Goal: Task Accomplishment & Management: Complete application form

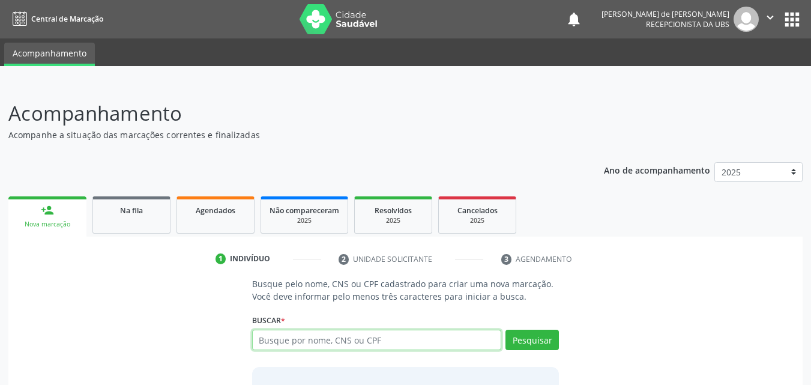
click at [295, 331] on input "text" at bounding box center [377, 340] width 250 height 20
paste input "898003498978766"
type input "898003498978766"
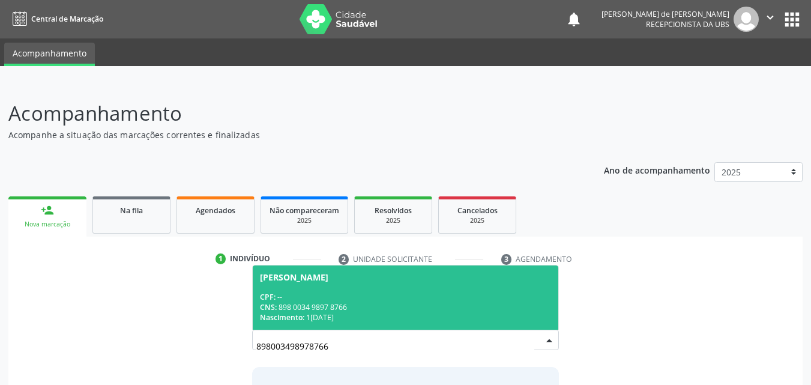
scroll to position [95, 0]
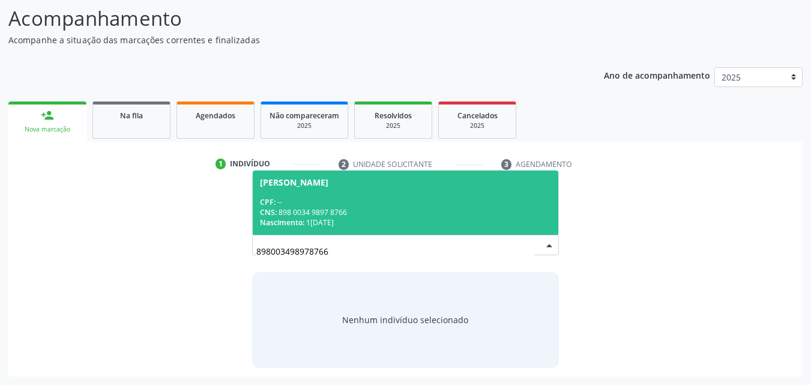
drag, startPoint x: 156, startPoint y: 208, endPoint x: 162, endPoint y: 160, distance: 47.8
click at [159, 195] on div "Busque pelo nome, CNS ou CPF cadastrado para criar uma nova marcação. Você deve…" at bounding box center [405, 274] width 777 height 185
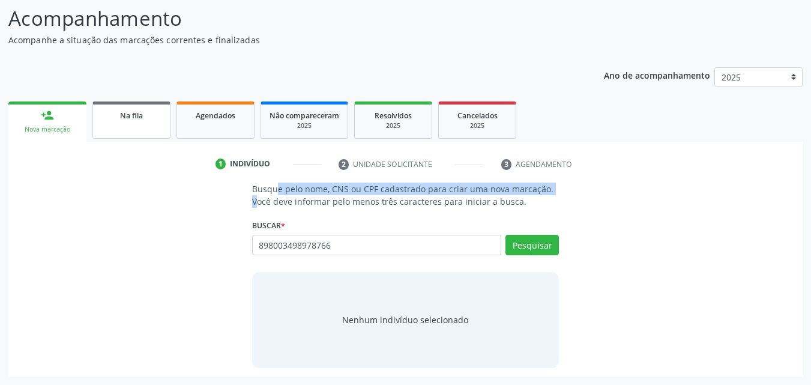
click at [130, 115] on span "Na fila" at bounding box center [131, 115] width 23 height 10
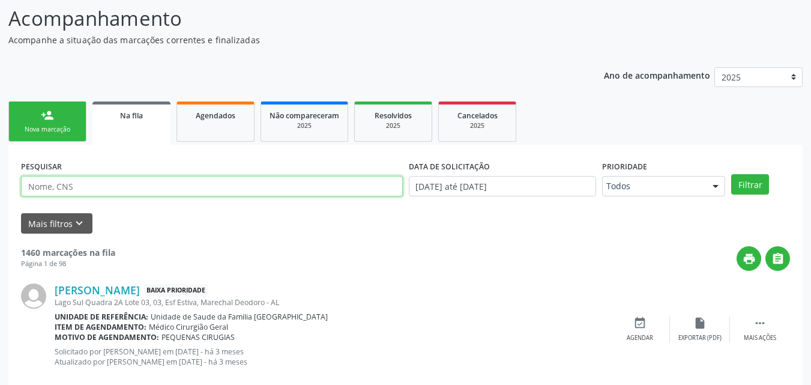
click at [154, 182] on input "text" at bounding box center [212, 186] width 382 height 20
paste input "898003498978766"
type input "898003498978766"
click at [731, 174] on button "Filtrar" at bounding box center [750, 184] width 38 height 20
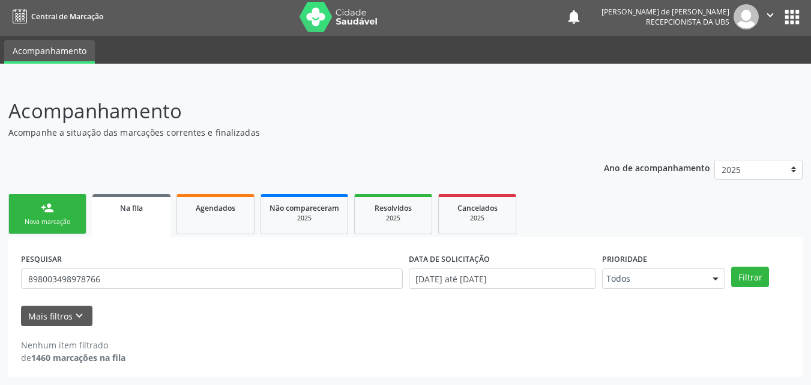
scroll to position [2, 0]
click at [199, 333] on div "Nenhum item filtrado de 1460 marcações na fila" at bounding box center [405, 345] width 769 height 38
click at [17, 202] on link "person_add Nova marcação" at bounding box center [47, 214] width 78 height 40
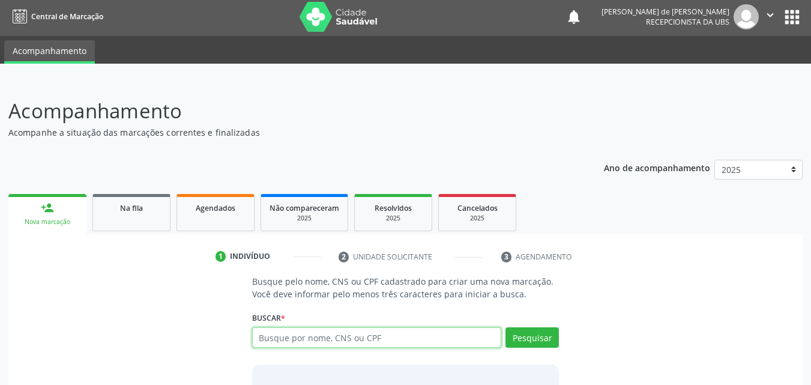
click at [279, 331] on input "text" at bounding box center [377, 337] width 250 height 20
type input "898003498978766"
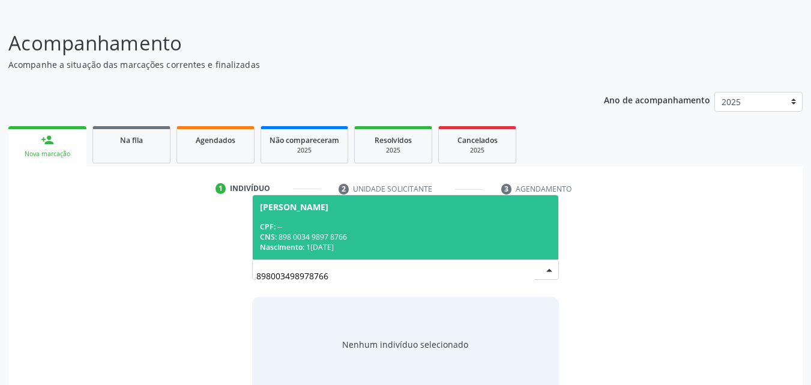
scroll to position [95, 0]
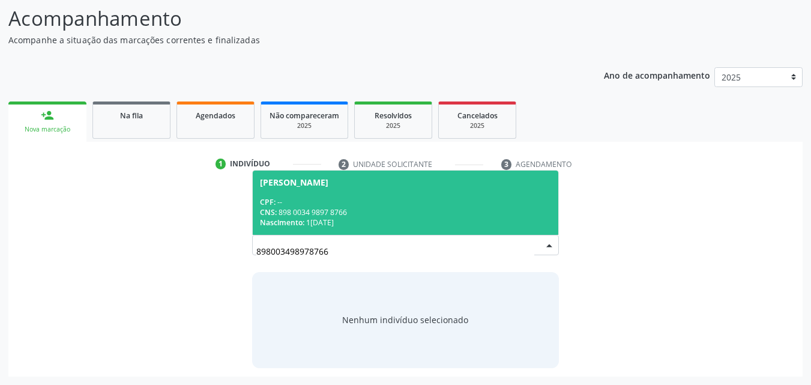
click at [349, 197] on div "CPF: --" at bounding box center [406, 202] width 292 height 10
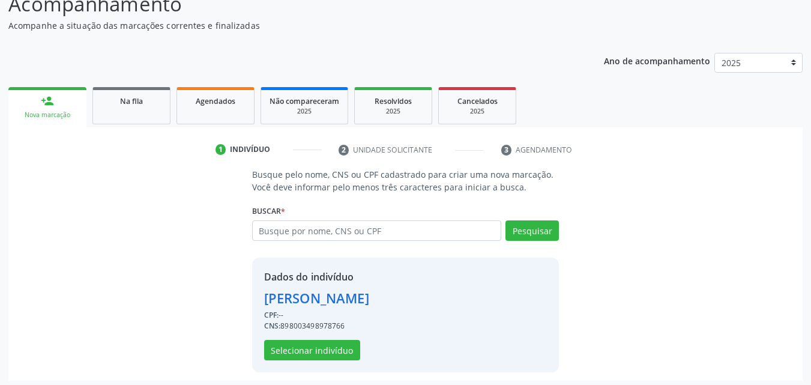
scroll to position [113, 0]
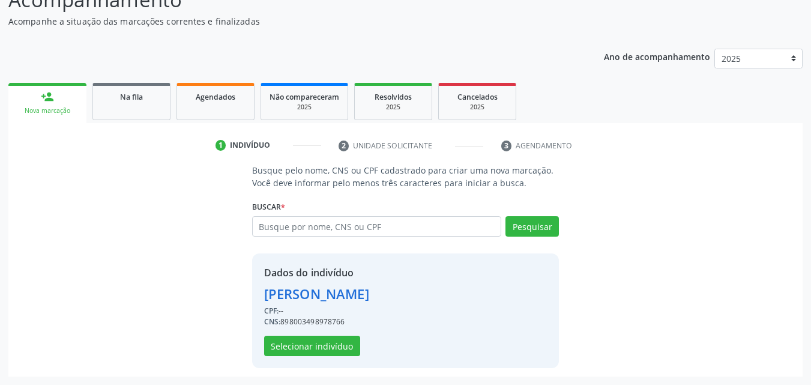
click at [330, 334] on div "Dados do indivíduo [PERSON_NAME] CPF: -- CNS: 898003498978766 Selecionar indiví…" at bounding box center [316, 310] width 105 height 91
click at [330, 339] on button "Selecionar indivíduo" at bounding box center [312, 346] width 96 height 20
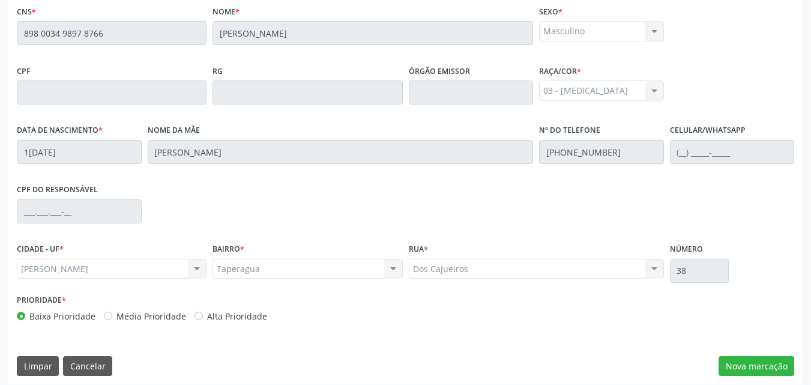
scroll to position [318, 0]
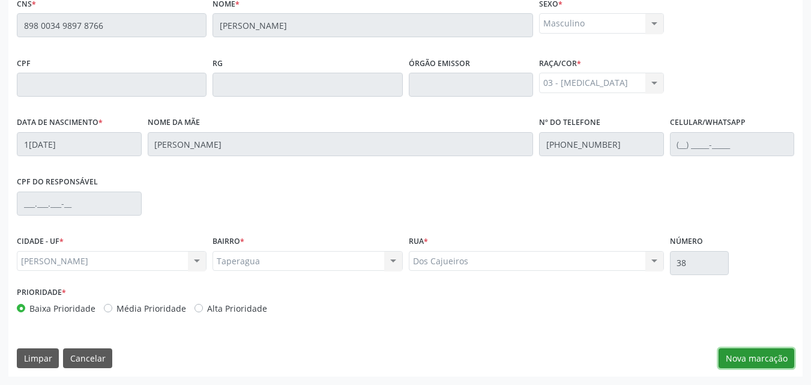
click at [742, 361] on button "Nova marcação" at bounding box center [757, 358] width 76 height 20
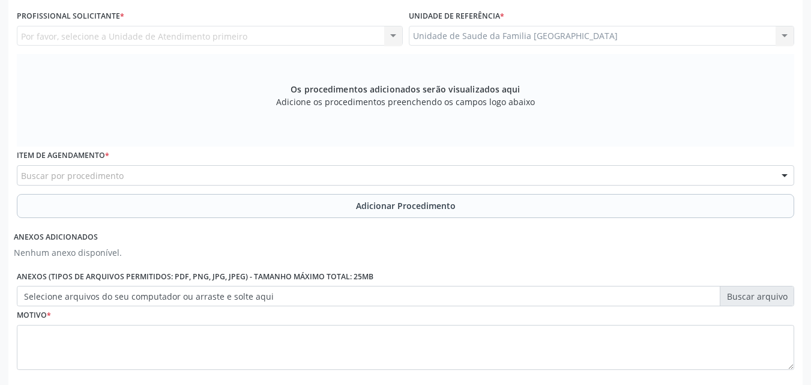
scroll to position [0, 0]
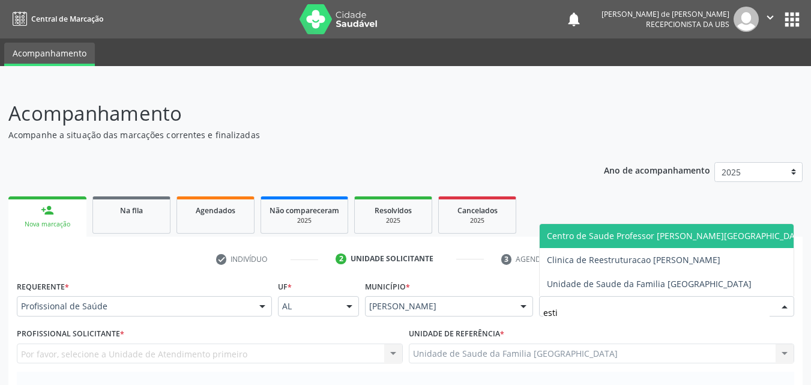
type input "estiv"
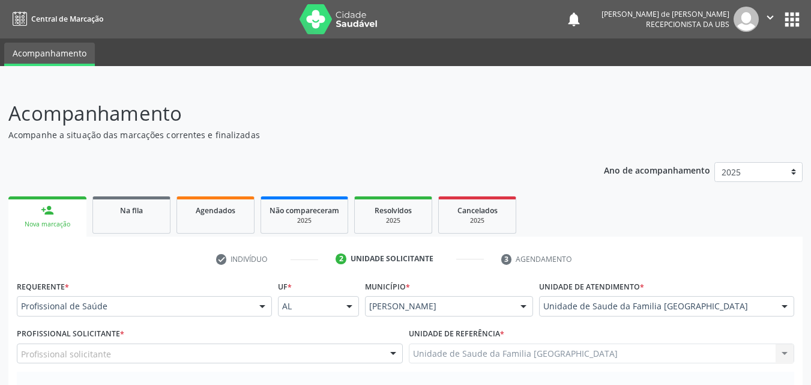
scroll to position [280, 0]
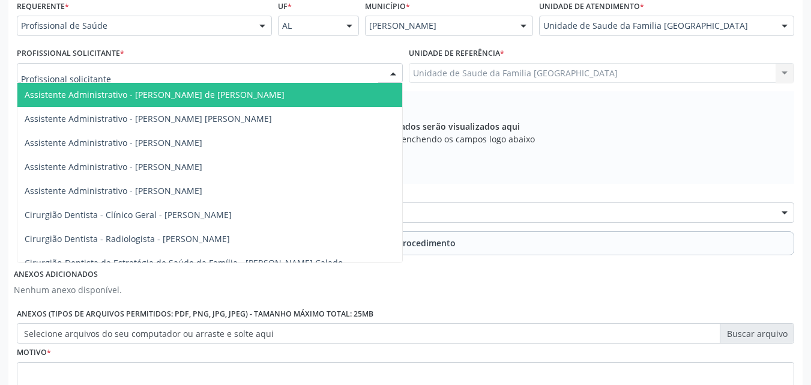
click at [126, 68] on div at bounding box center [210, 73] width 386 height 20
type input "tac"
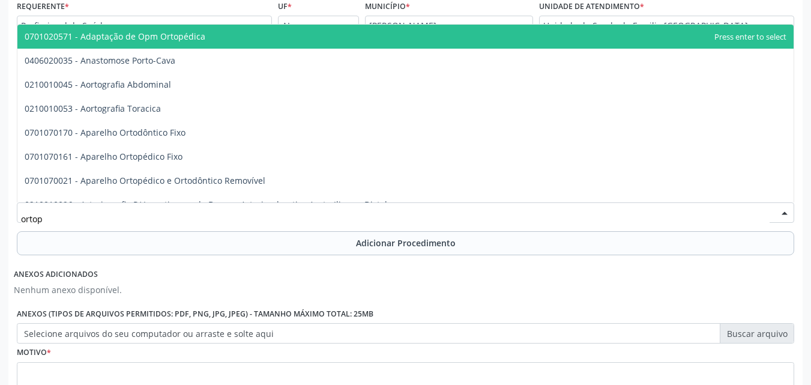
type input "ortope"
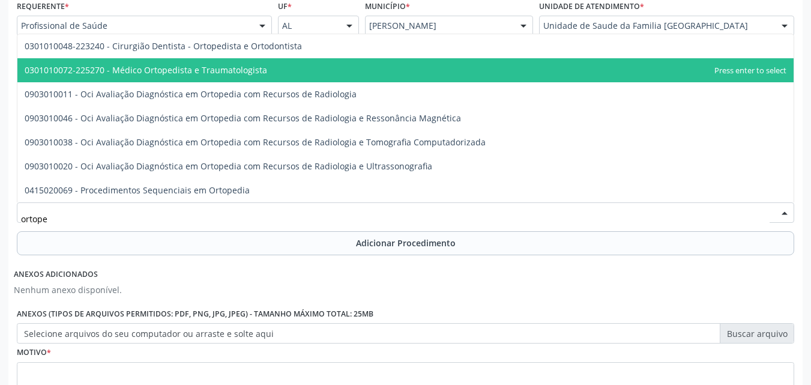
drag, startPoint x: 133, startPoint y: 68, endPoint x: 92, endPoint y: 186, distance: 125.3
click at [133, 68] on span "0301010072-225270 - Médico Ortopedista e Traumatologista" at bounding box center [146, 69] width 243 height 11
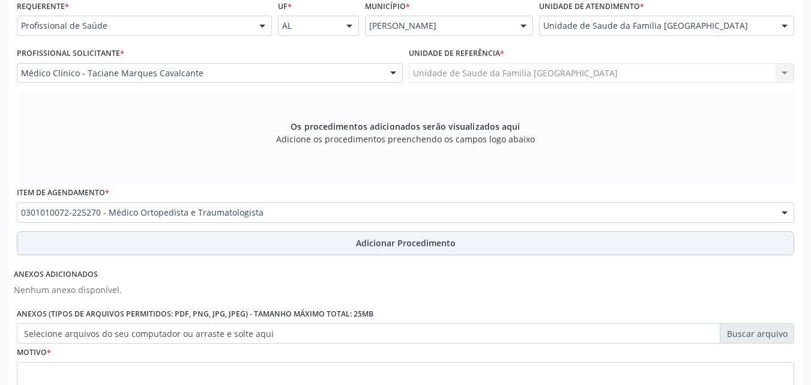
click at [112, 247] on button "Adicionar Procedimento" at bounding box center [405, 243] width 777 height 24
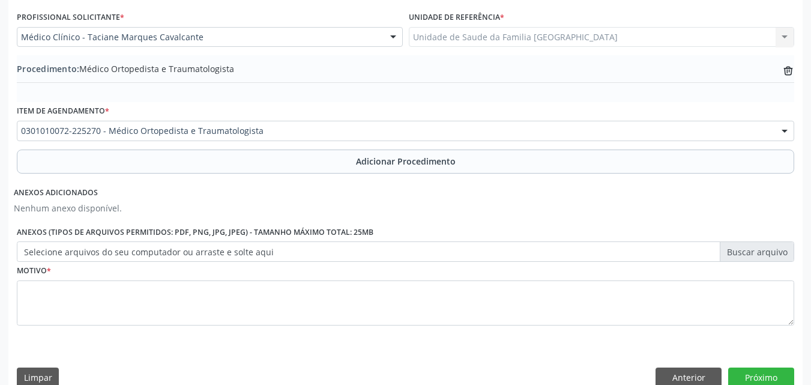
scroll to position [336, 0]
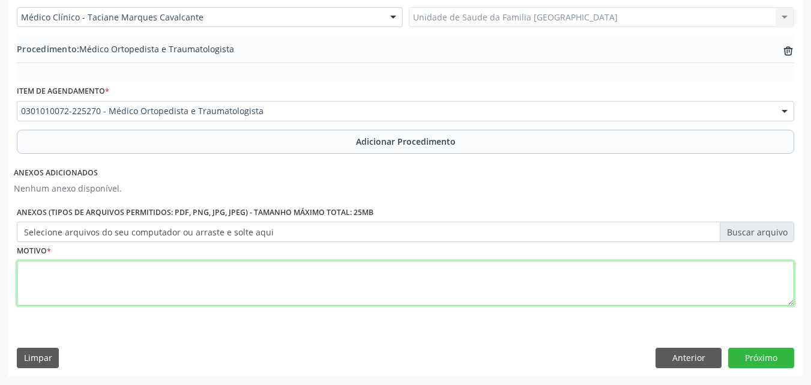
click at [142, 279] on textarea at bounding box center [405, 284] width 777 height 46
type textarea "M219-DEFORMIDADE ADQUIRIDA NÃO ESPECIFICADA EM MEMBRO."
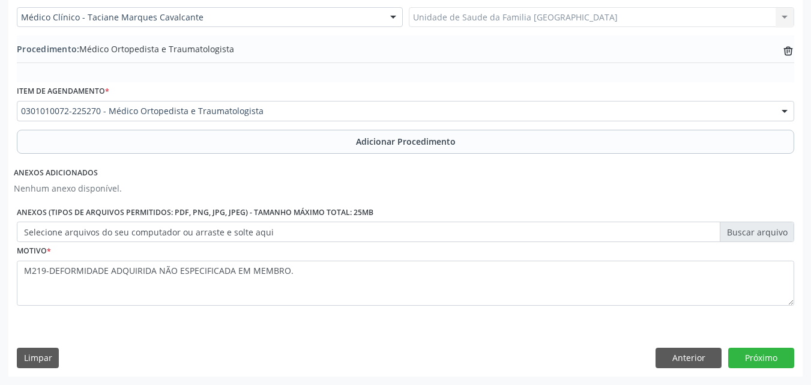
click at [339, 229] on label "Selecione arquivos do seu computador ou arraste e solte aqui" at bounding box center [405, 232] width 777 height 20
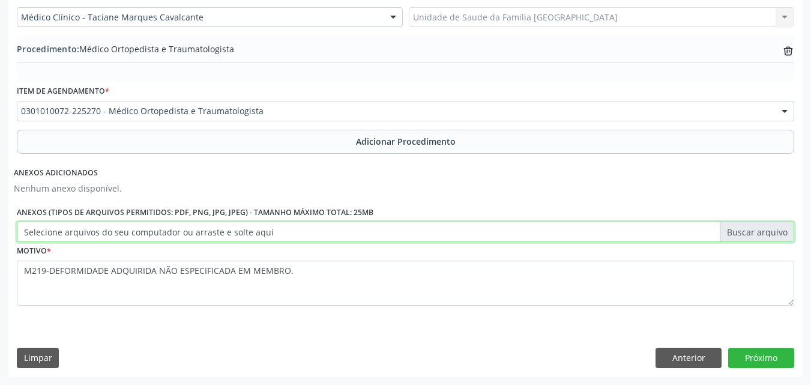
click at [339, 229] on input "Selecione arquivos do seu computador ou arraste e solte aqui" at bounding box center [405, 232] width 777 height 20
type input "C:\fakepath\01.jpg"
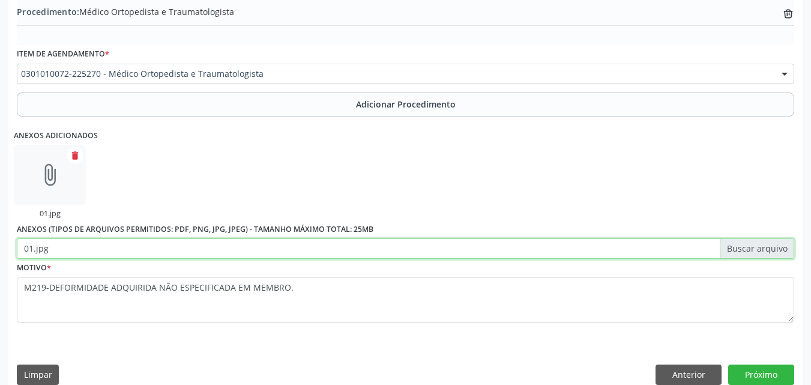
scroll to position [390, 0]
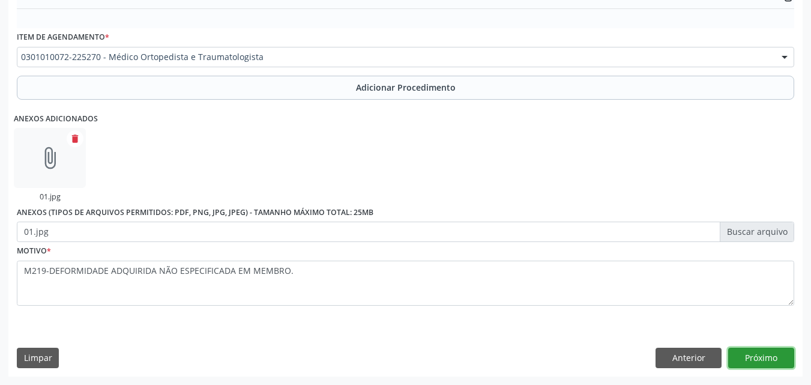
click at [748, 358] on button "Próximo" at bounding box center [761, 358] width 66 height 20
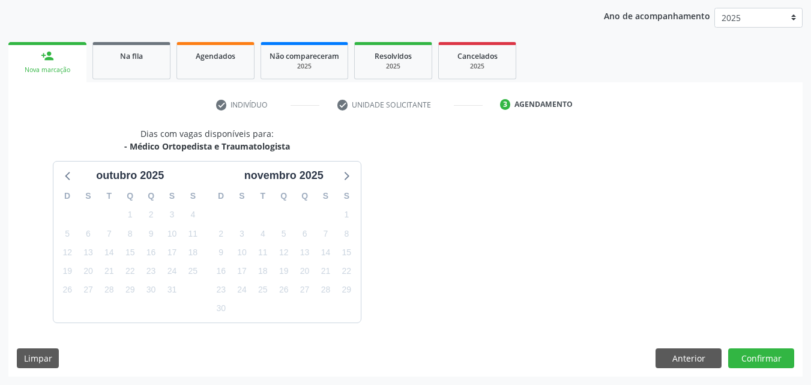
scroll to position [190, 0]
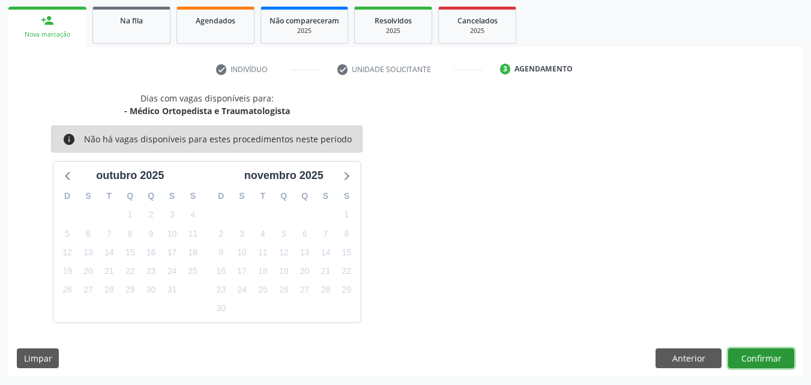
click at [748, 358] on button "Confirmar" at bounding box center [761, 358] width 66 height 20
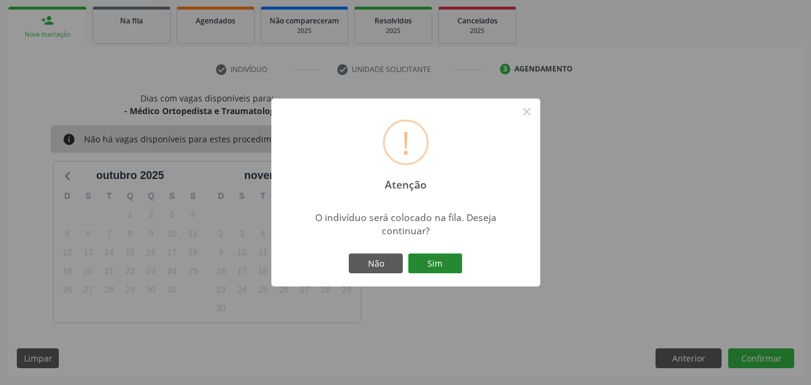
click at [418, 261] on button "Sim" at bounding box center [435, 263] width 54 height 20
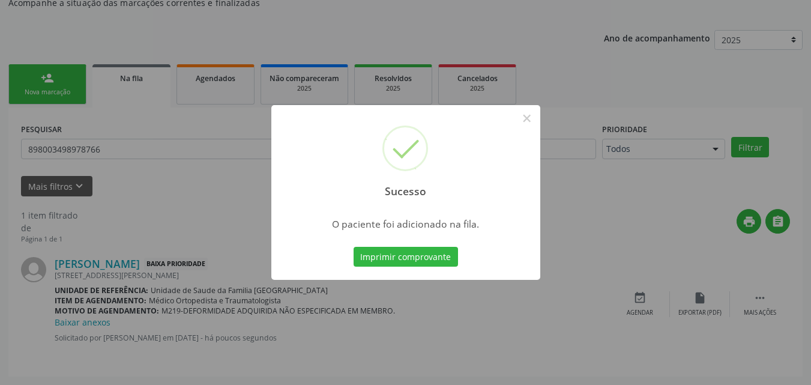
scroll to position [28, 0]
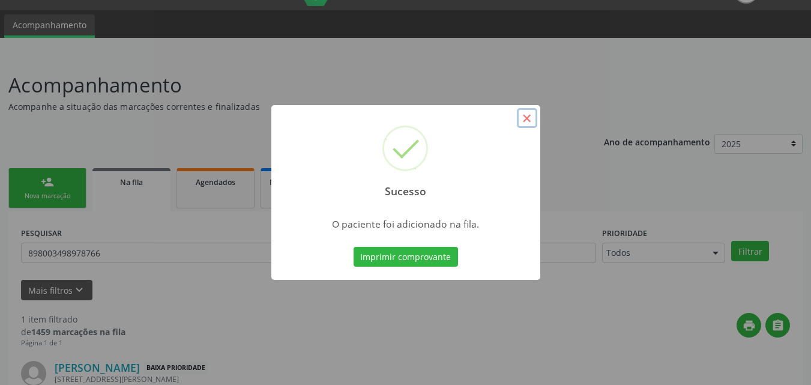
click at [534, 121] on button "×" at bounding box center [527, 118] width 20 height 20
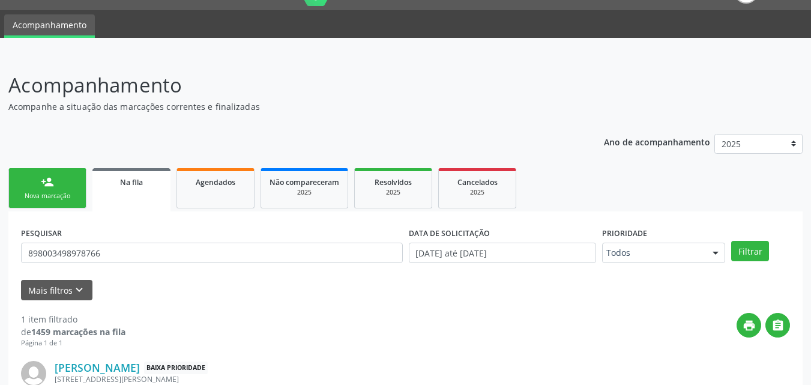
click at [46, 198] on div "Nova marcação" at bounding box center [47, 195] width 60 height 9
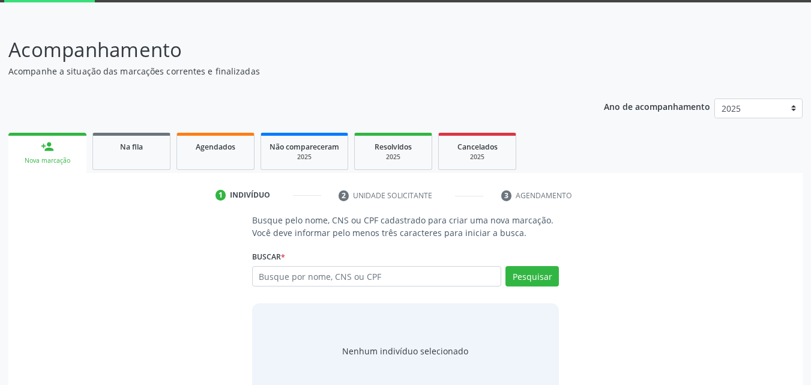
scroll to position [95, 0]
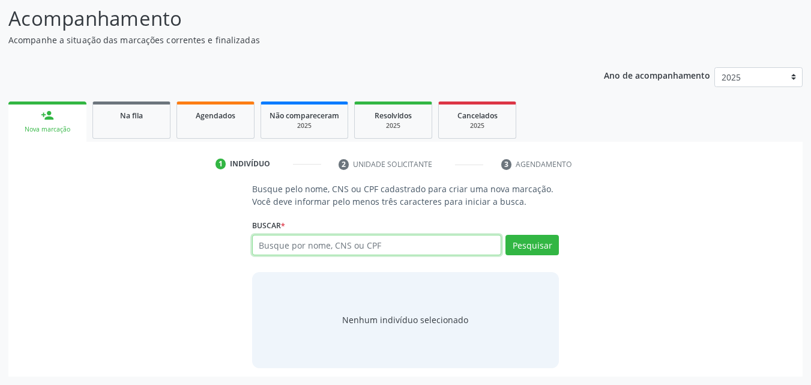
click at [264, 241] on input "text" at bounding box center [377, 245] width 250 height 20
type input "898003498978766"
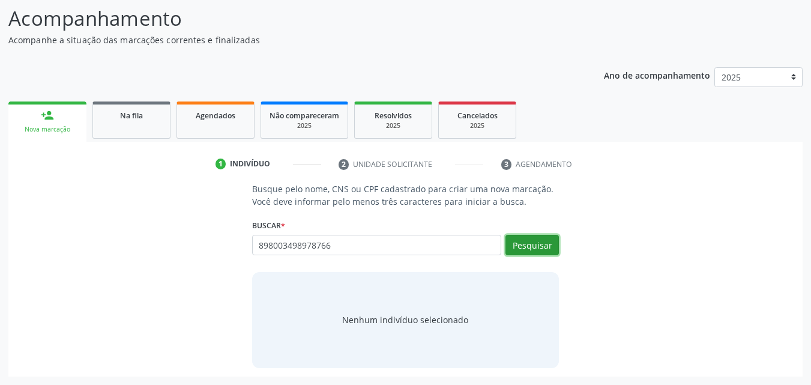
click at [513, 250] on button "Pesquisar" at bounding box center [531, 245] width 53 height 20
type input "898003498978766"
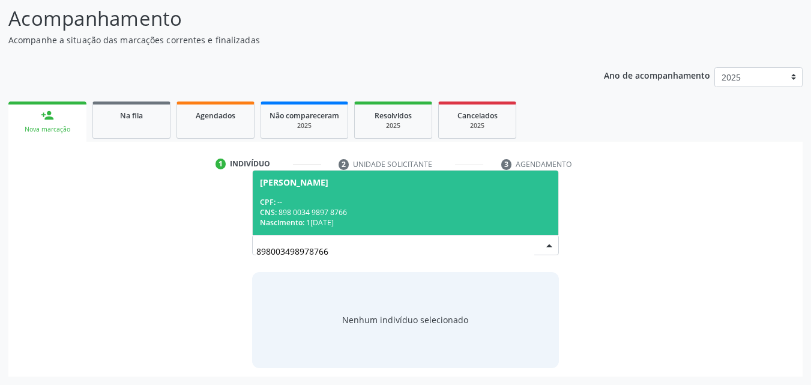
drag, startPoint x: 300, startPoint y: 249, endPoint x: 234, endPoint y: 227, distance: 70.1
click at [239, 235] on div "Busque pelo nome, CNS ou CPF cadastrado para criar uma nova marcação. Você deve…" at bounding box center [405, 274] width 777 height 185
click at [268, 211] on span "CNS:" at bounding box center [268, 212] width 17 height 10
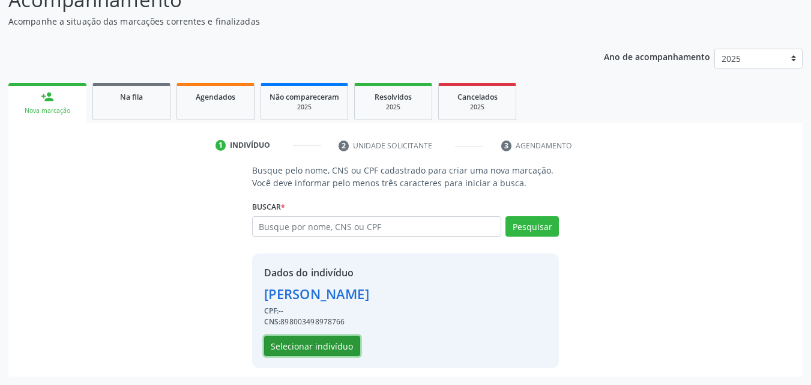
click at [331, 343] on button "Selecionar indivíduo" at bounding box center [312, 346] width 96 height 20
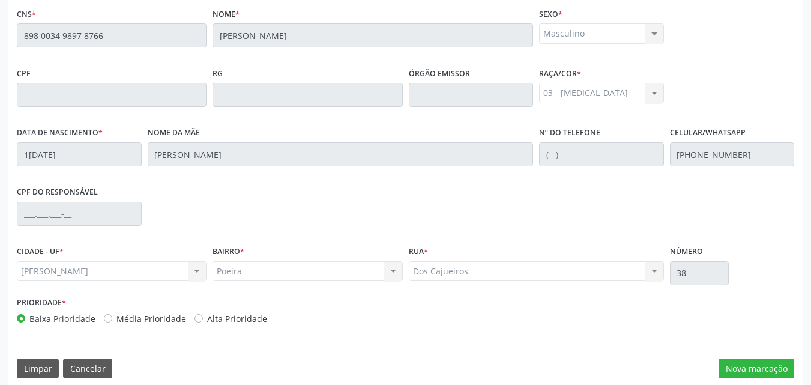
scroll to position [318, 0]
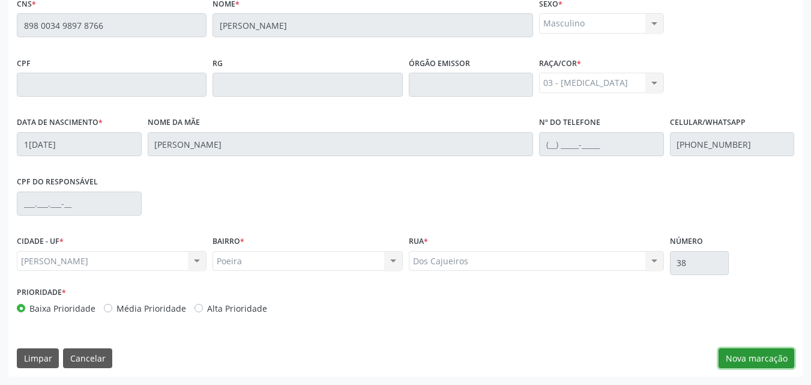
click at [751, 360] on button "Nova marcação" at bounding box center [757, 358] width 76 height 20
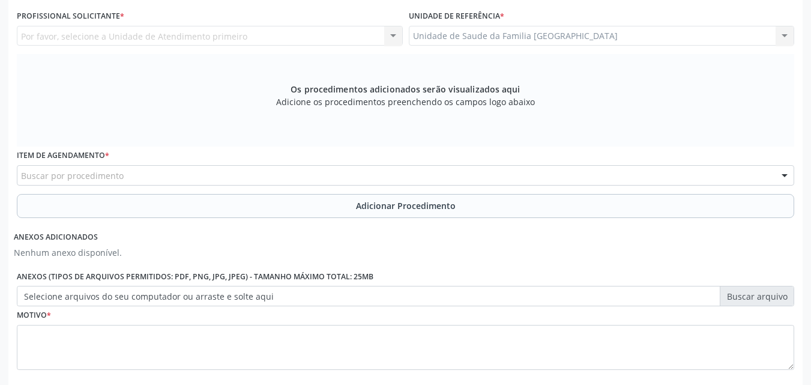
scroll to position [0, 0]
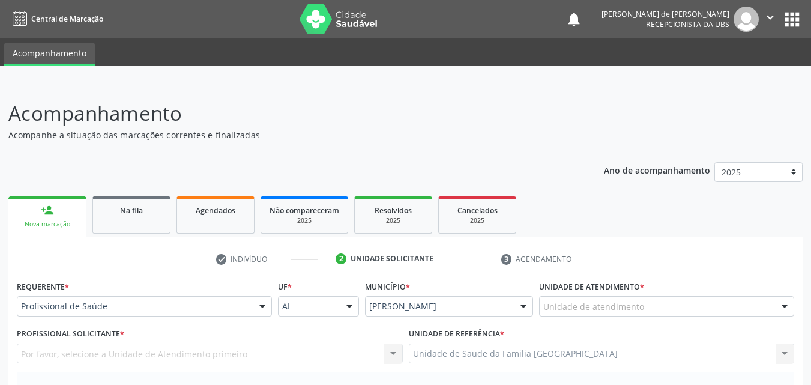
click at [685, 314] on div "Unidade de atendimento" at bounding box center [666, 306] width 255 height 20
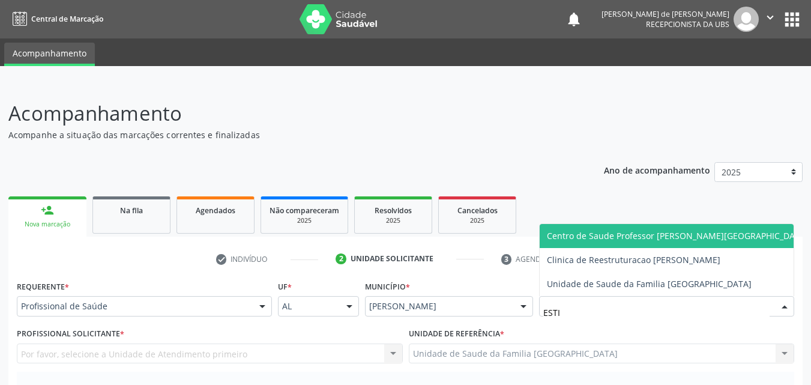
type input "ESTIV"
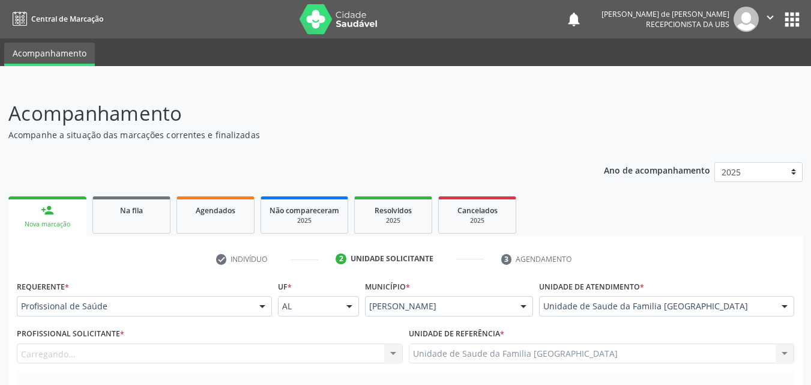
scroll to position [280, 0]
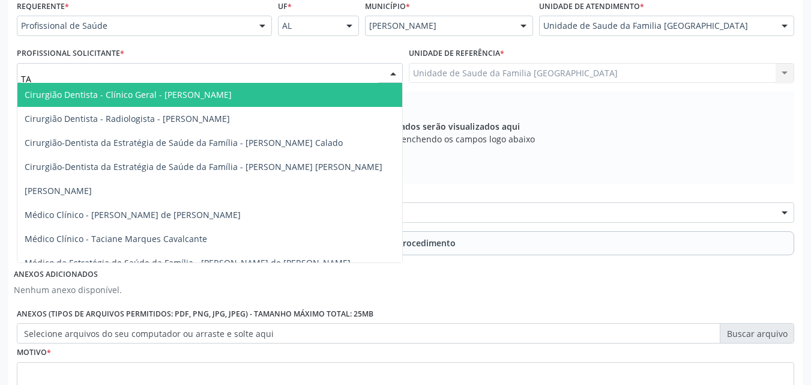
type input "TAC"
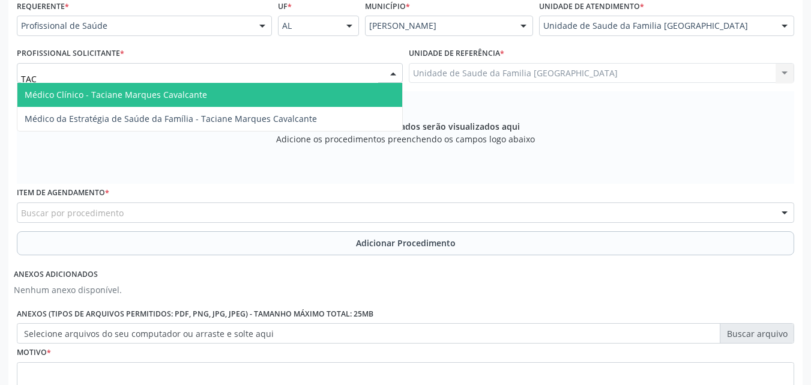
click at [73, 86] on span "Médico Clínico - Taciane Marques Cavalcante" at bounding box center [209, 95] width 385 height 24
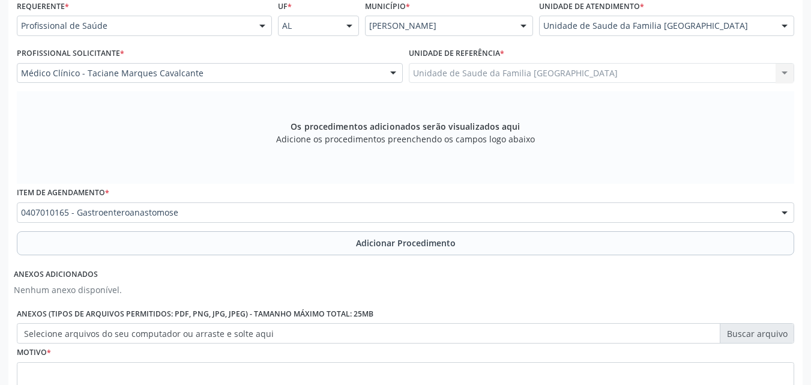
scroll to position [0, 0]
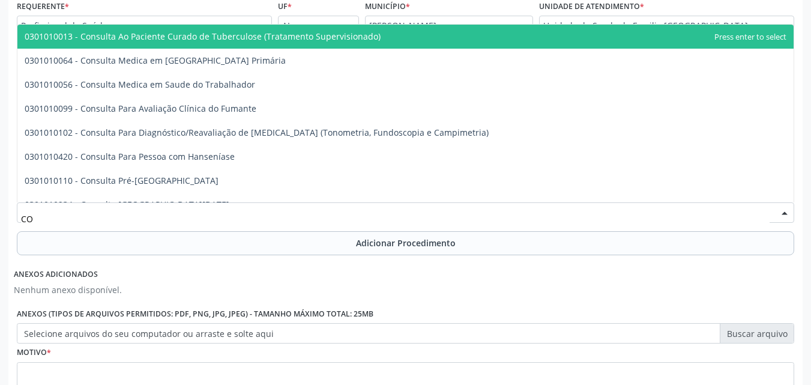
type input "C"
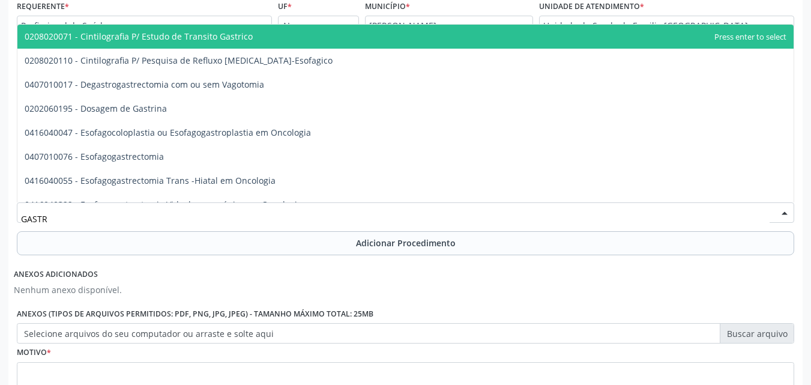
type input "[MEDICAL_DATA]"
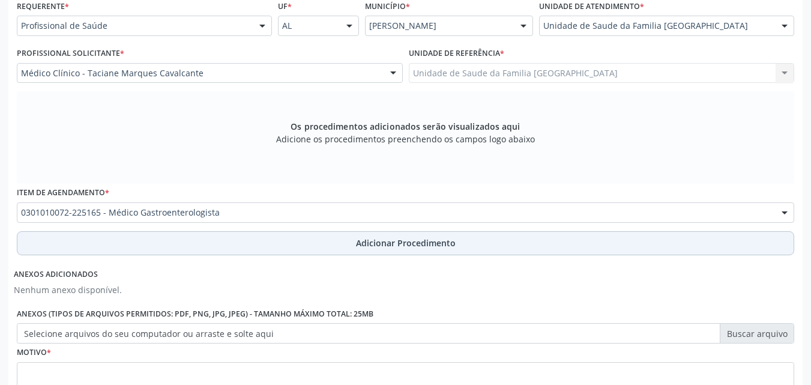
click at [128, 240] on button "Adicionar Procedimento" at bounding box center [405, 243] width 777 height 24
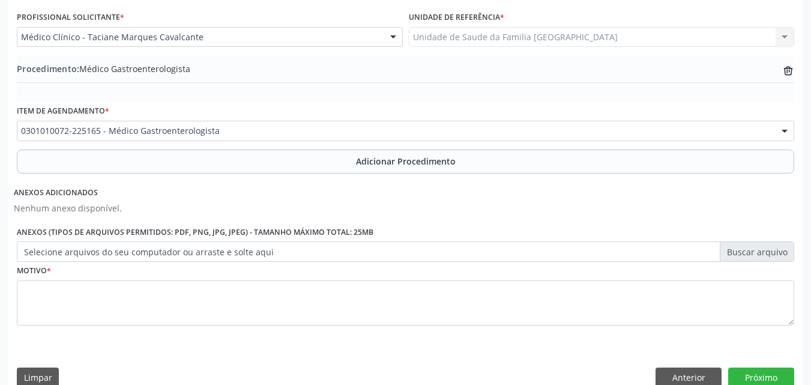
scroll to position [336, 0]
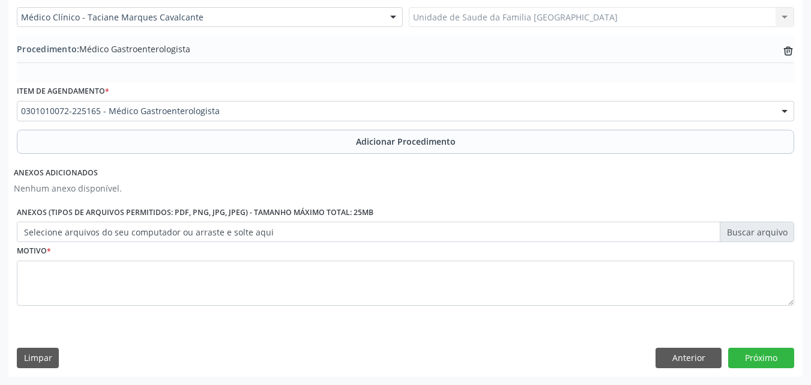
click at [121, 235] on label "Selecione arquivos do seu computador ou arraste e solte aqui" at bounding box center [405, 232] width 777 height 20
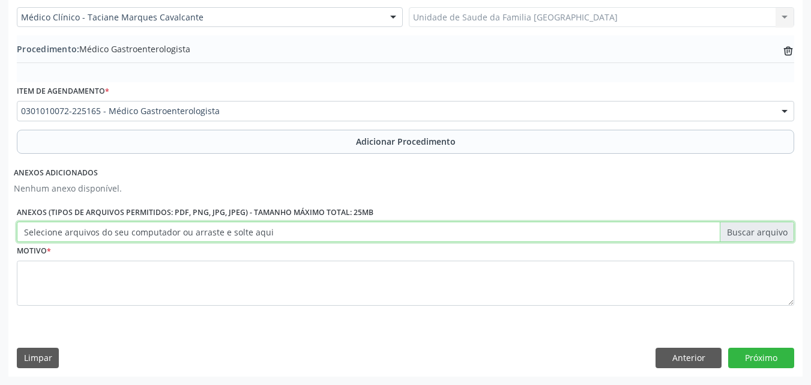
click at [121, 235] on input "Selecione arquivos do seu computador ou arraste e solte aqui" at bounding box center [405, 232] width 777 height 20
type input "C:\fakepath\03.jpg"
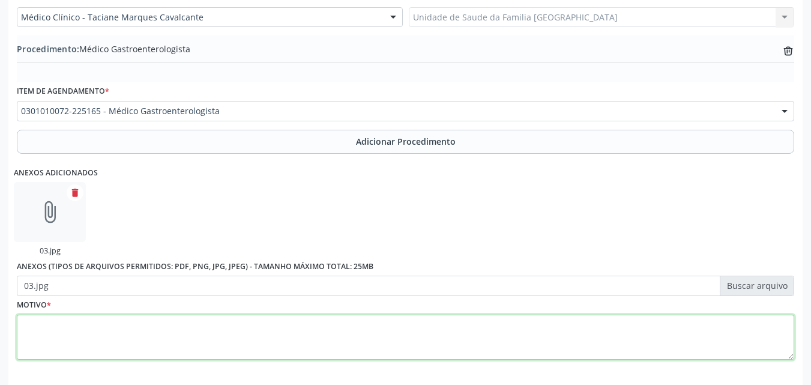
click at [223, 333] on textarea at bounding box center [405, 338] width 777 height 46
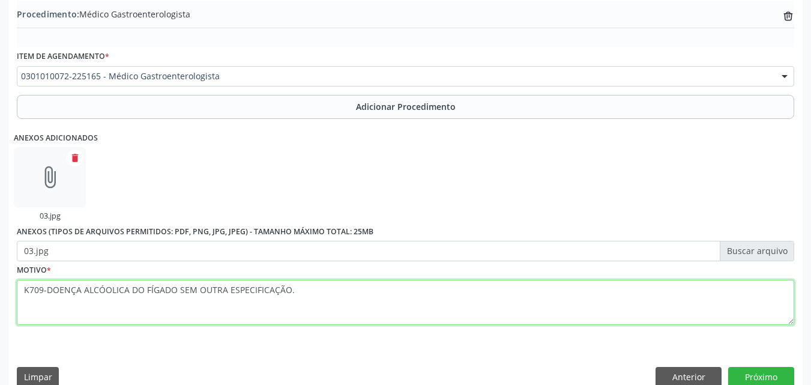
scroll to position [390, 0]
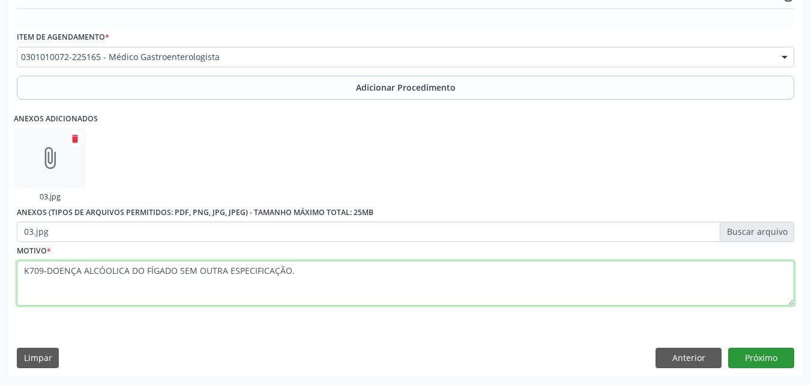
type textarea "K709-DOENÇA ALCÓOLICA DO FÍGADO SEM OUTRA ESPECIFICAÇÃO."
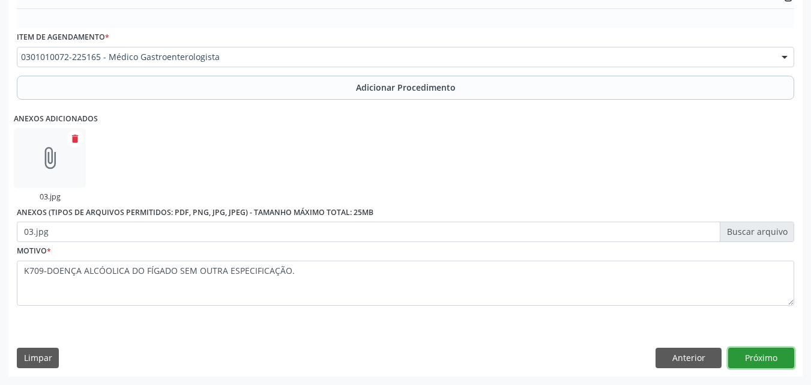
click at [752, 352] on button "Próximo" at bounding box center [761, 358] width 66 height 20
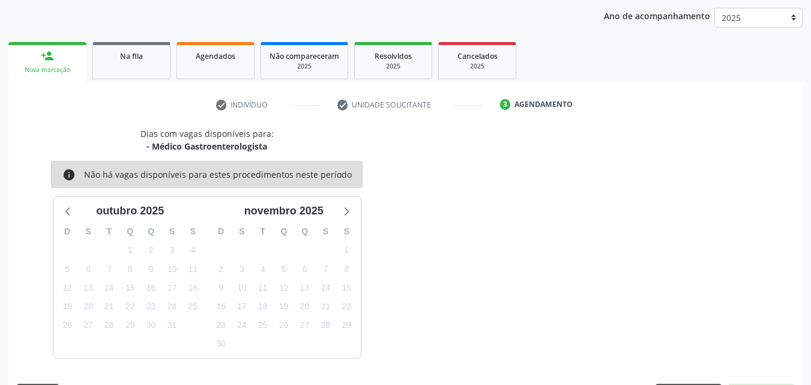
scroll to position [190, 0]
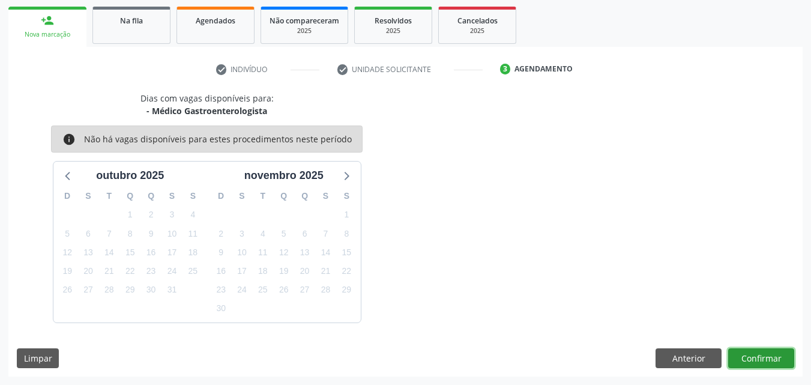
click at [752, 352] on button "Confirmar" at bounding box center [761, 358] width 66 height 20
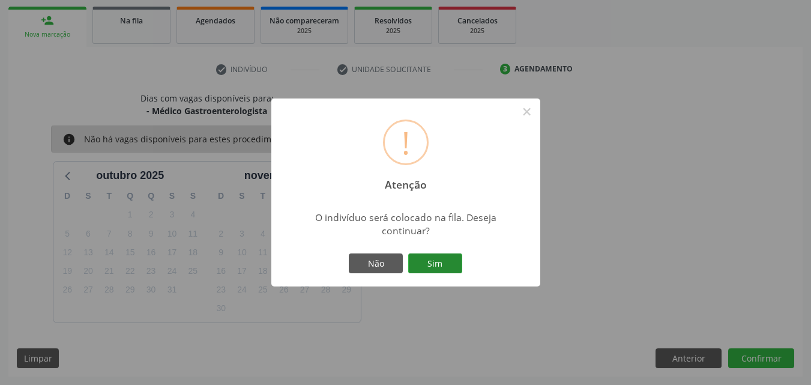
click at [444, 261] on button "Sim" at bounding box center [435, 263] width 54 height 20
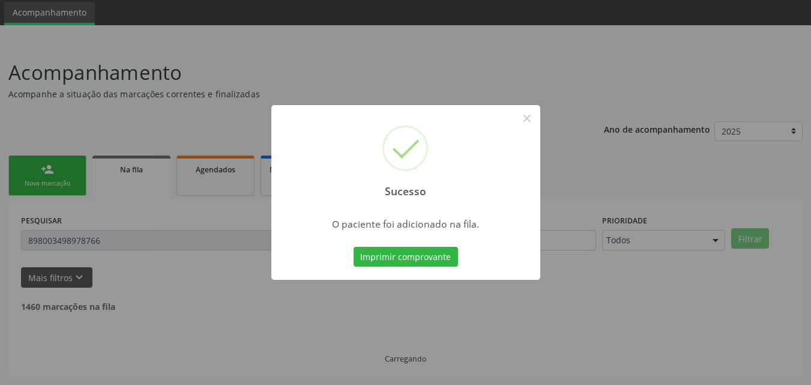
scroll to position [28, 0]
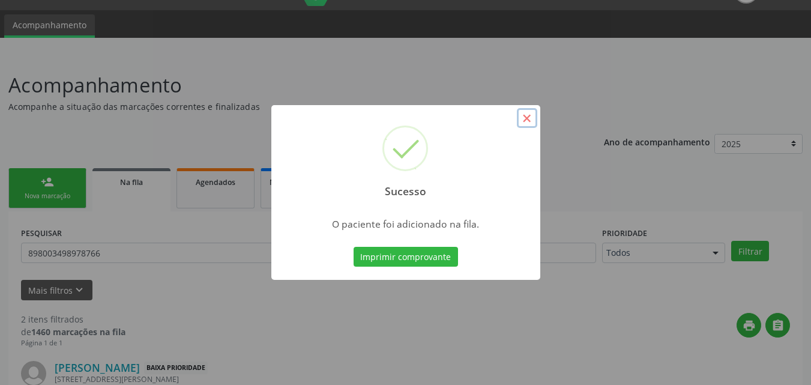
click at [528, 115] on button "×" at bounding box center [527, 118] width 20 height 20
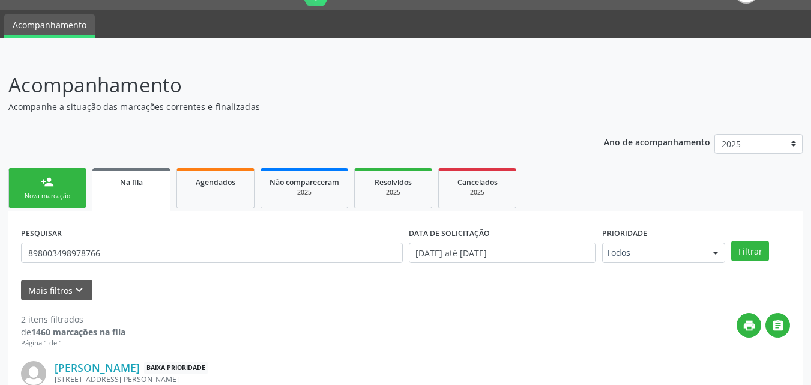
click at [56, 185] on link "person_add Nova marcação" at bounding box center [47, 188] width 78 height 40
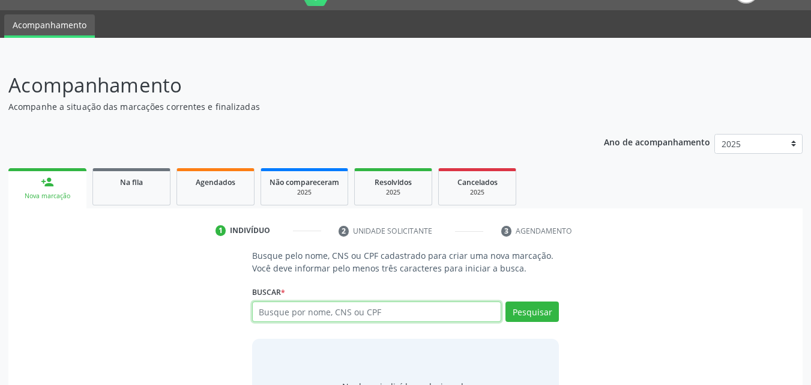
click at [397, 310] on input "text" at bounding box center [377, 311] width 250 height 20
paste input "898003498978766"
type input "898003498978766"
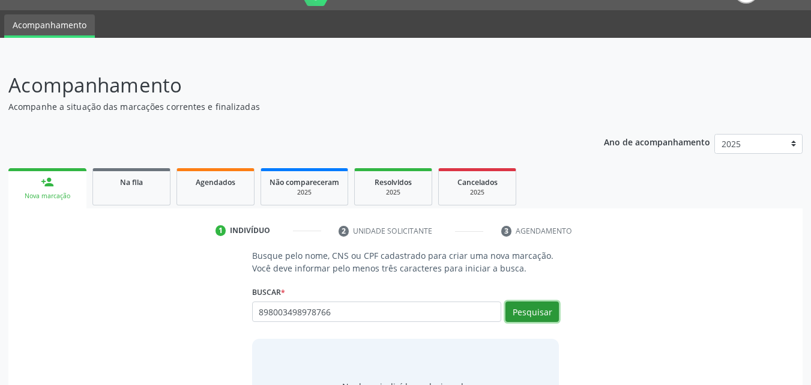
click at [538, 314] on button "Pesquisar" at bounding box center [531, 311] width 53 height 20
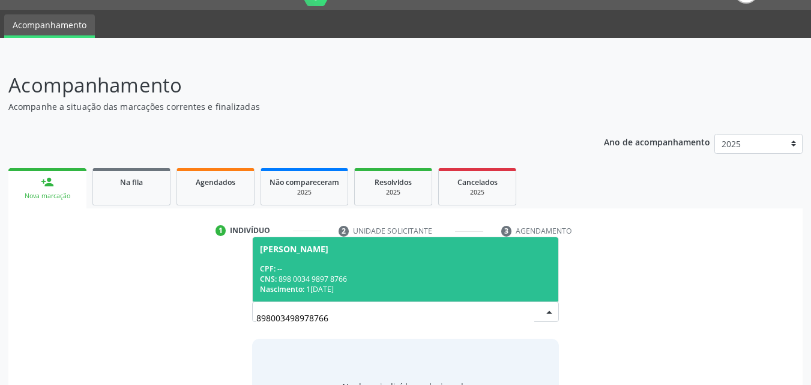
click at [408, 260] on span "[PERSON_NAME] CPF: -- CNS: 898 0034 9897 8766 Nascimento: [DATE]" at bounding box center [406, 269] width 306 height 64
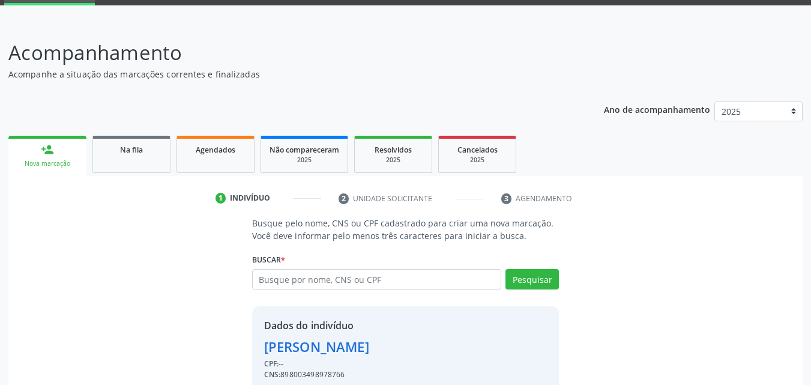
scroll to position [113, 0]
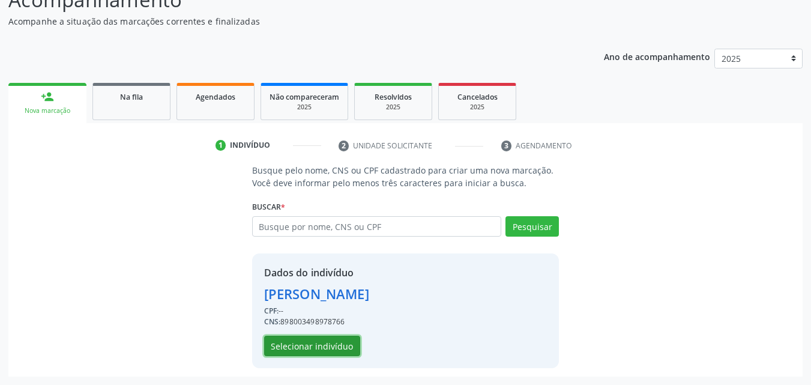
click at [324, 349] on button "Selecionar indivíduo" at bounding box center [312, 346] width 96 height 20
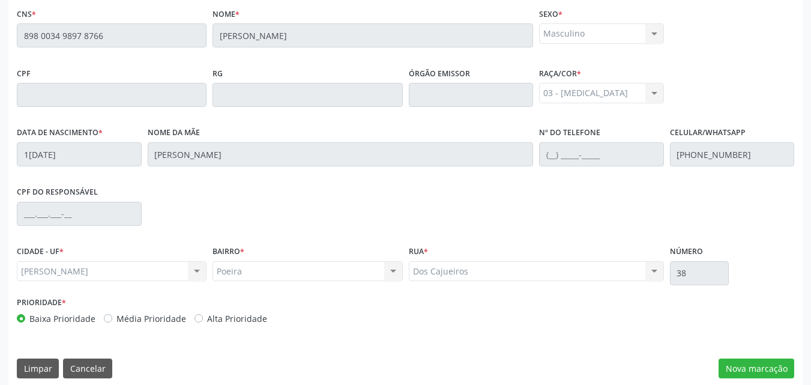
scroll to position [318, 0]
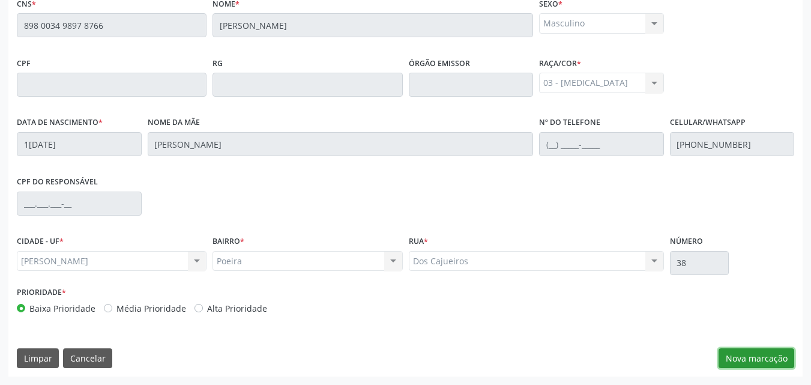
click at [726, 358] on button "Nova marcação" at bounding box center [757, 358] width 76 height 20
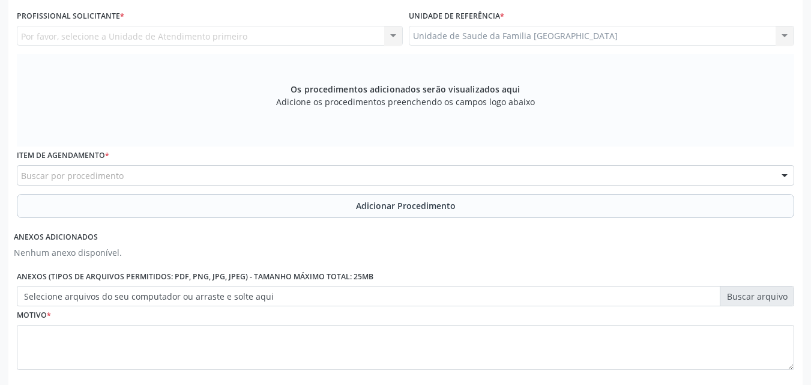
scroll to position [37, 0]
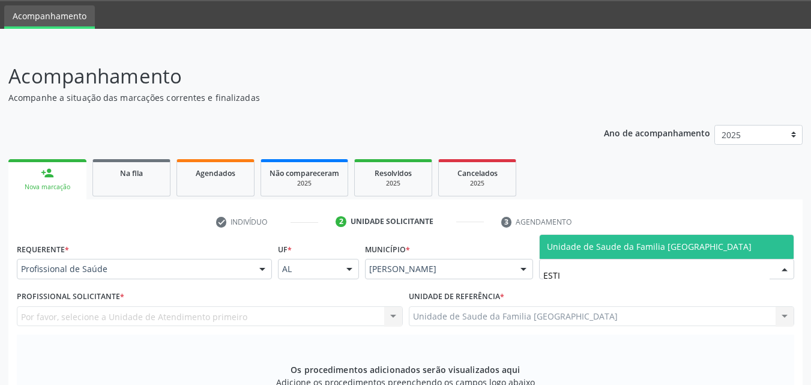
type input "ESTIV"
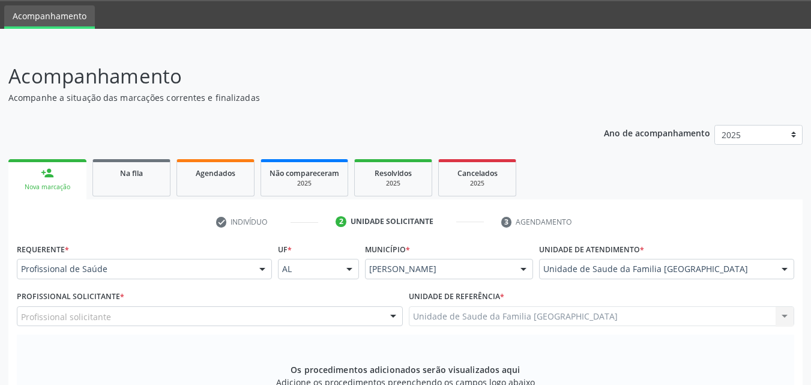
click at [187, 313] on div "Profissional solicitante" at bounding box center [210, 316] width 386 height 20
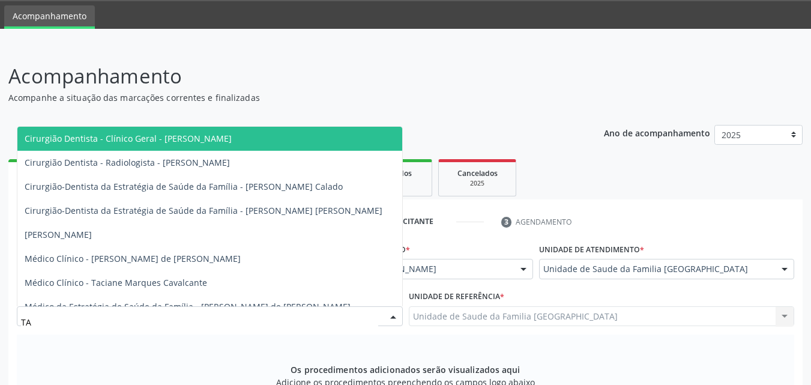
type input "TAC"
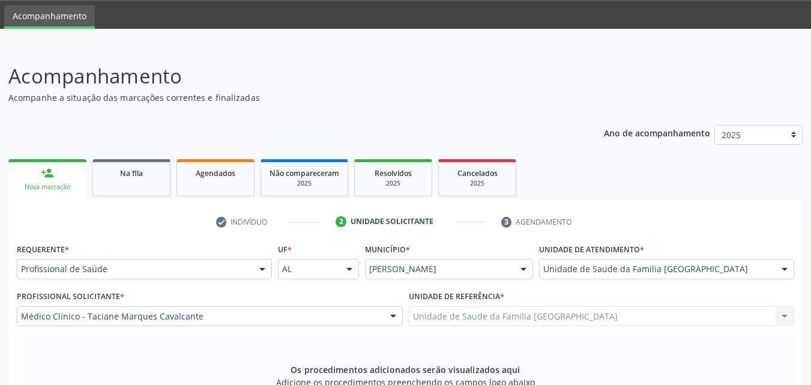
scroll to position [318, 0]
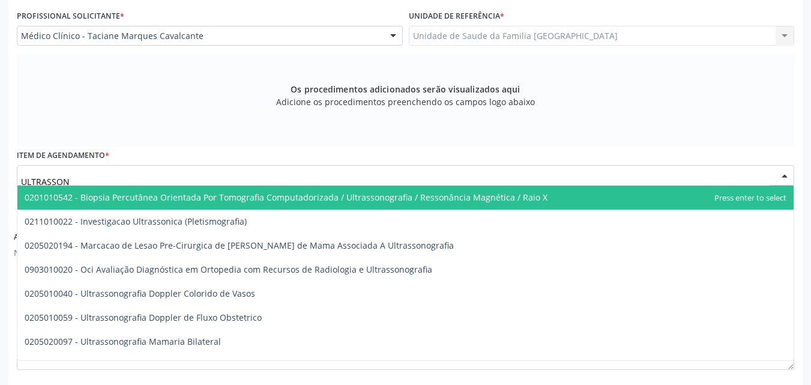
type input "ULTRASSONO"
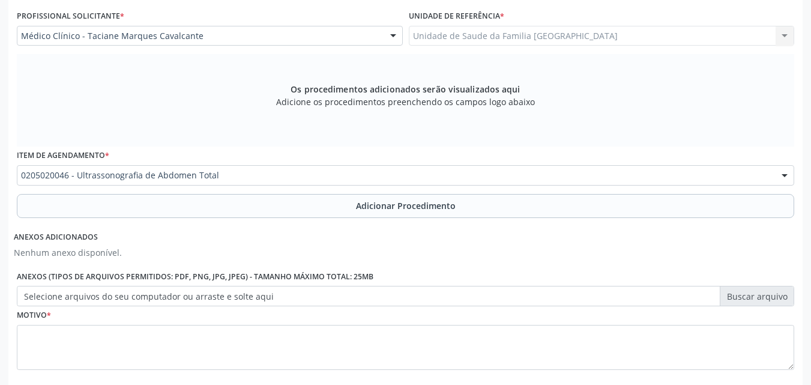
scroll to position [0, 0]
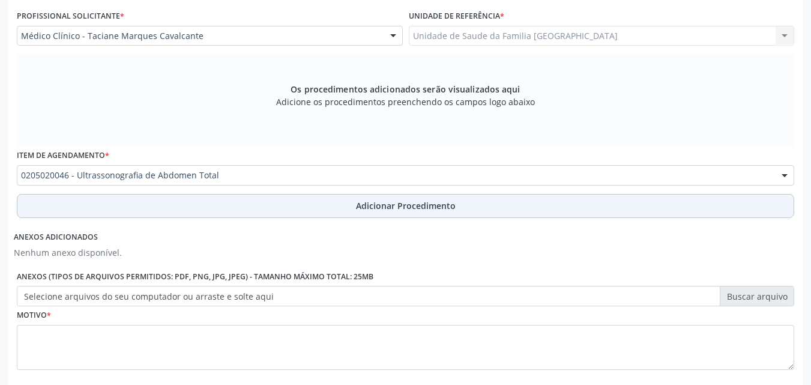
click at [184, 201] on button "Adicionar Procedimento" at bounding box center [405, 206] width 777 height 24
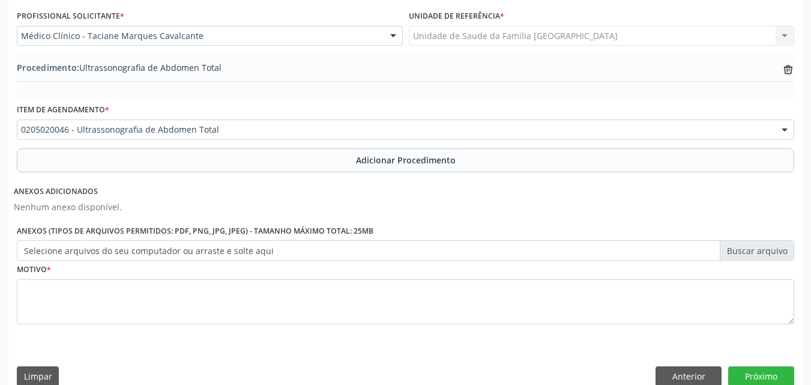
click at [193, 254] on label "Selecione arquivos do seu computador ou arraste e solte aqui" at bounding box center [405, 250] width 777 height 20
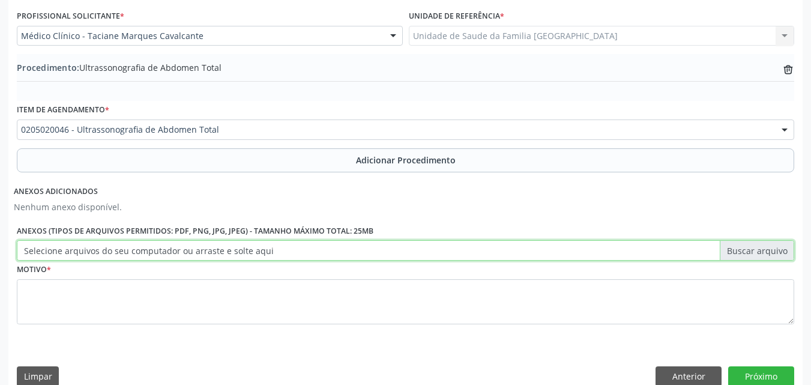
click at [193, 254] on input "Selecione arquivos do seu computador ou arraste e solte aqui" at bounding box center [405, 250] width 777 height 20
type input "C:\fakepath\02.jpg"
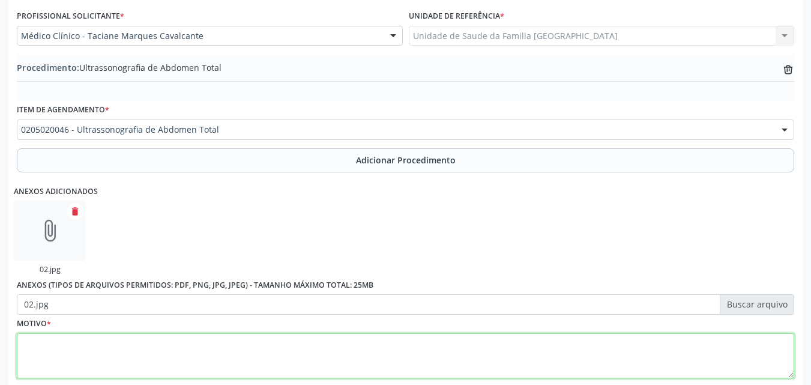
click at [201, 363] on textarea at bounding box center [405, 356] width 777 height 46
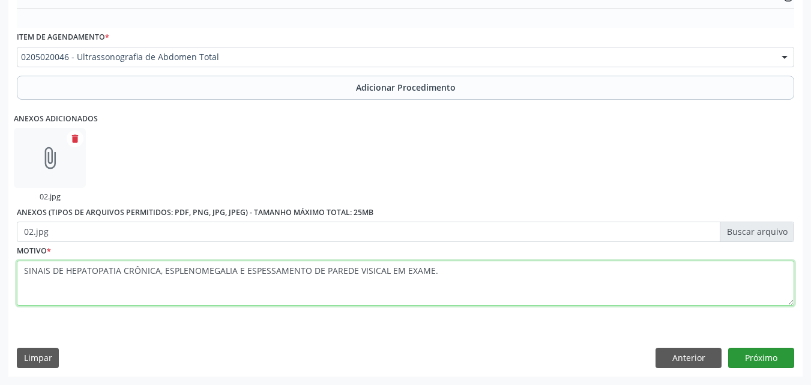
type textarea "SINAIS DE HEPATOPATIA CRÔNICA, ESPLENOMEGALIA E ESPESSAMENTO DE PAREDE VISICAL …"
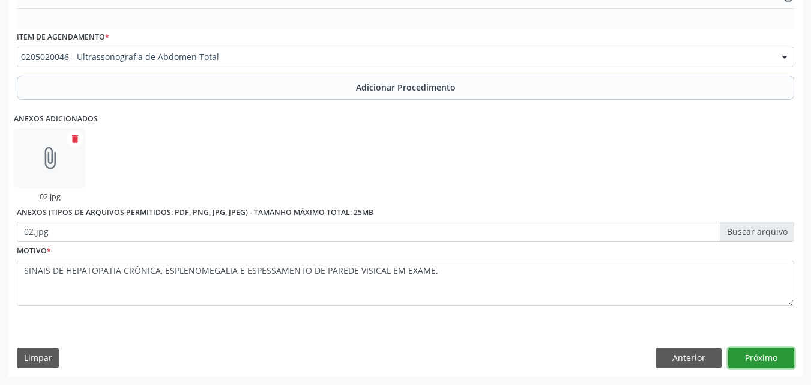
click at [764, 358] on button "Próximo" at bounding box center [761, 358] width 66 height 20
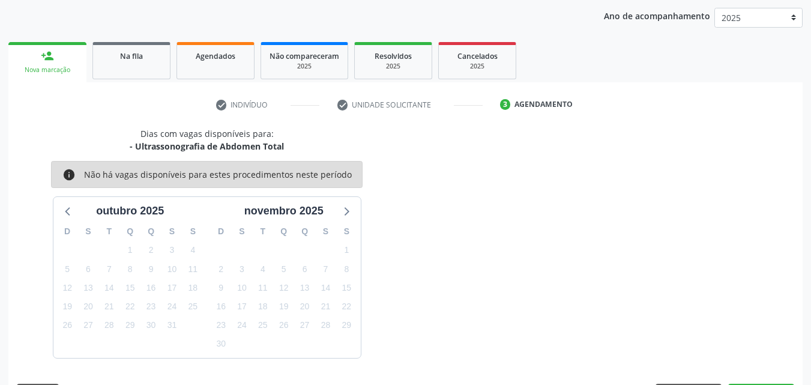
scroll to position [190, 0]
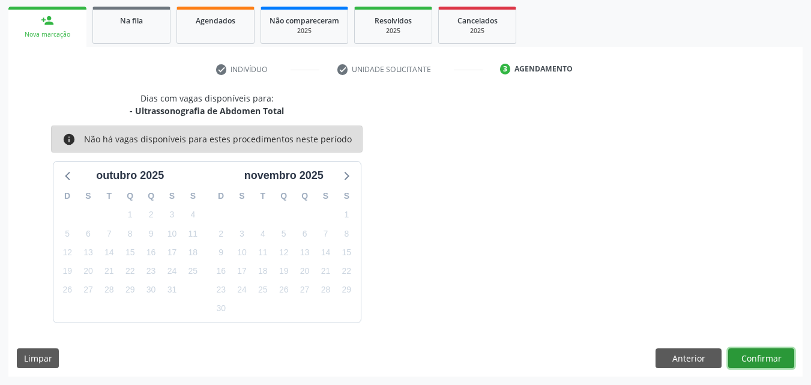
click at [764, 358] on button "Confirmar" at bounding box center [761, 358] width 66 height 20
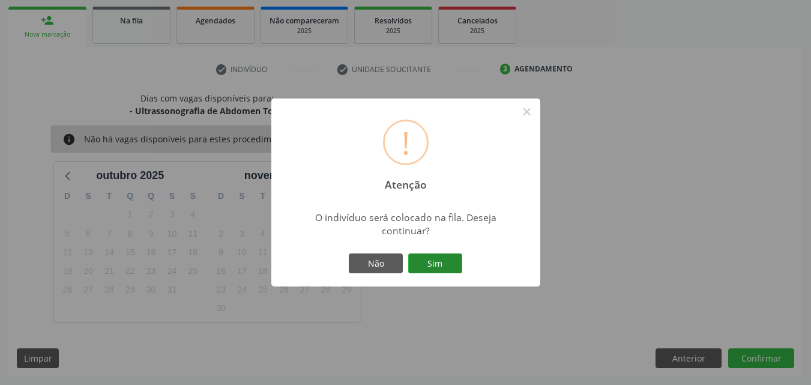
click at [433, 267] on button "Sim" at bounding box center [435, 263] width 54 height 20
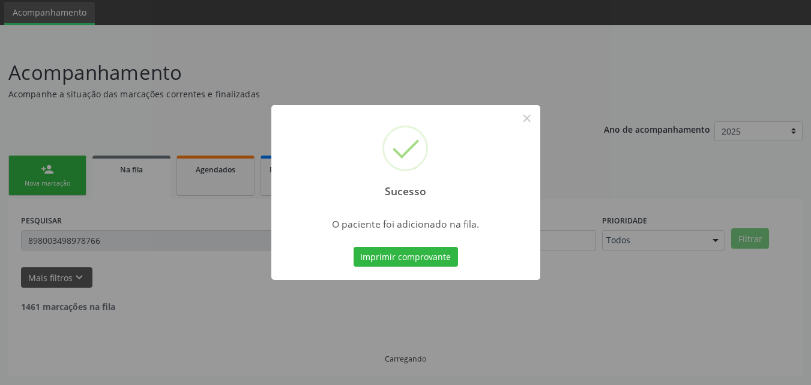
scroll to position [28, 0]
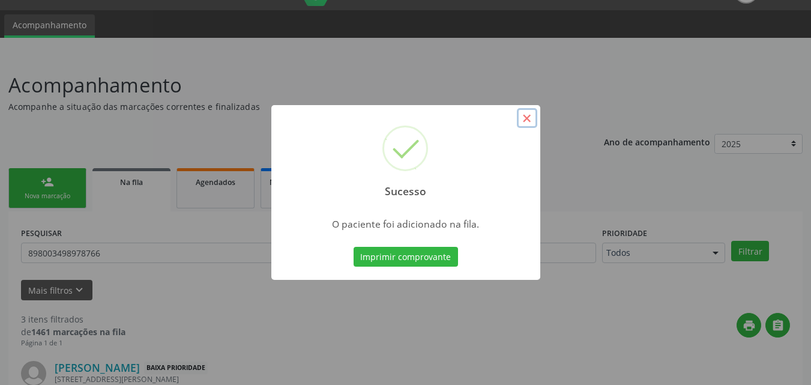
click at [522, 116] on button "×" at bounding box center [527, 118] width 20 height 20
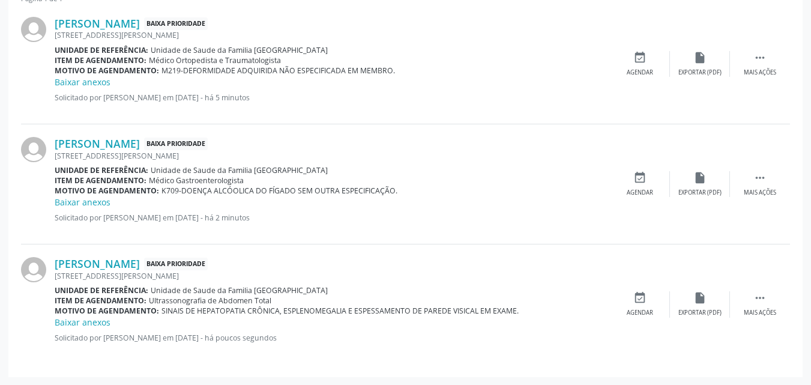
scroll to position [373, 0]
